Goal: Task Accomplishment & Management: Manage account settings

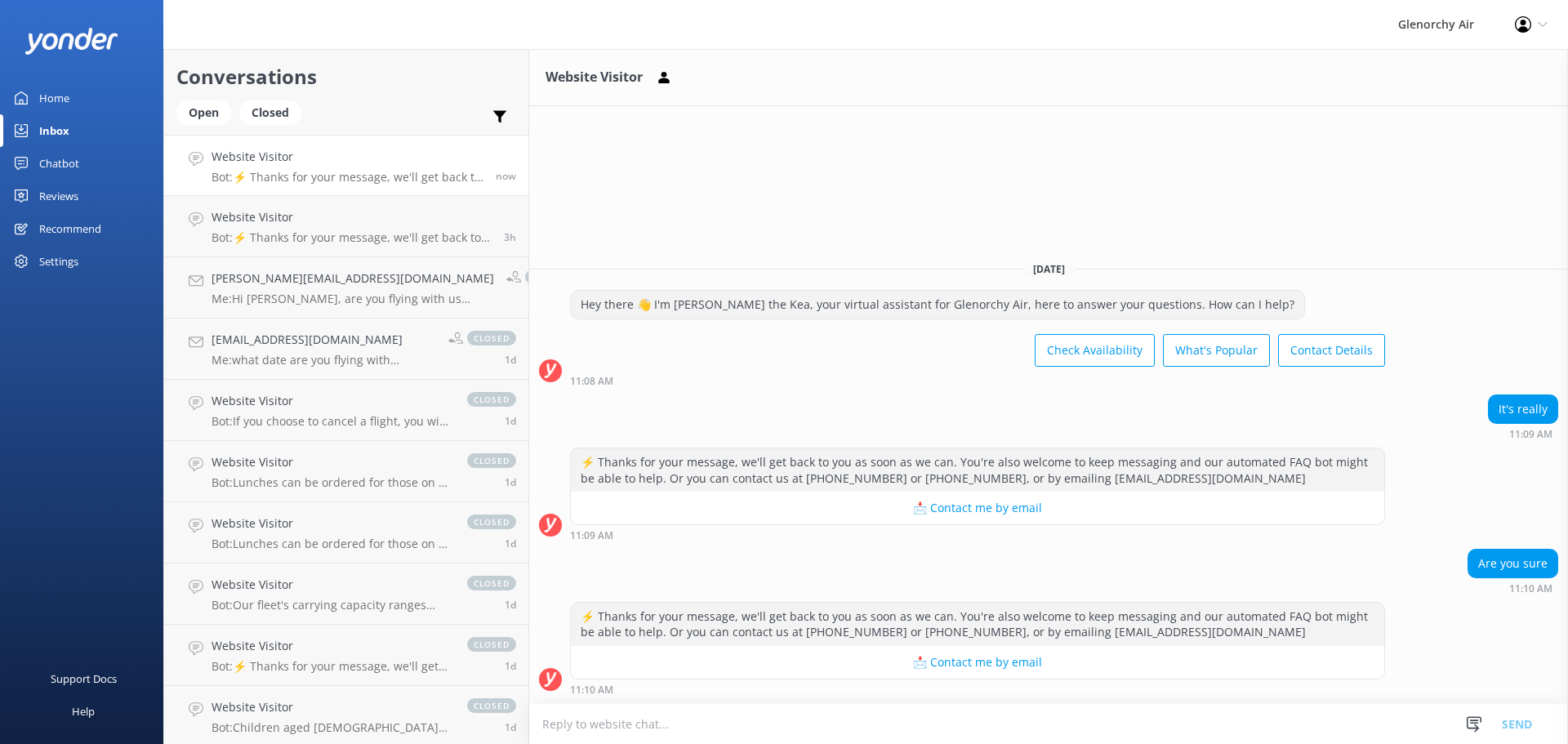
click at [1436, 516] on div "⚡ Thanks for your message, we'll get back to you as soon as we can. You're also…" at bounding box center [1048, 494] width 1038 height 93
click at [322, 237] on p "Bot: ⚡ Thanks for your message, we'll get back to you as soon as we can. You're…" at bounding box center [351, 237] width 280 height 14
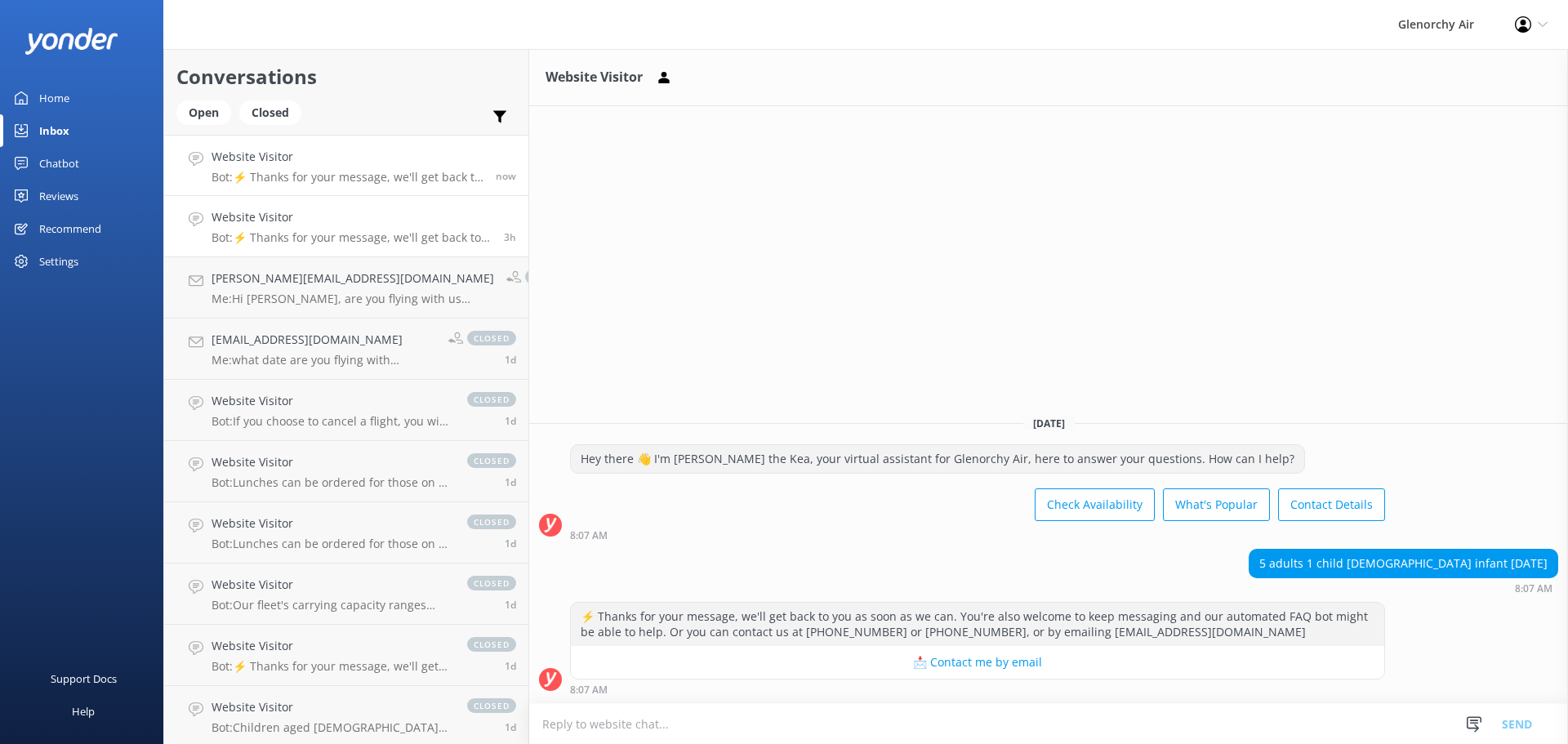
click at [344, 175] on p "Bot: ⚡ Thanks for your message, we'll get back to you as soon as we can. You're…" at bounding box center [347, 176] width 272 height 14
